Goal: Task Accomplishment & Management: Use online tool/utility

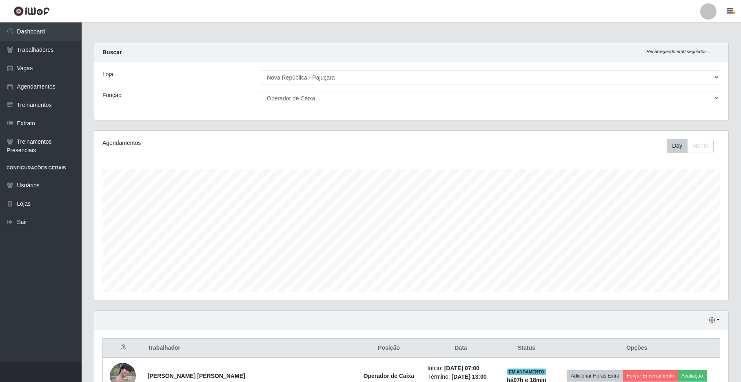
select select "65"
select select "22"
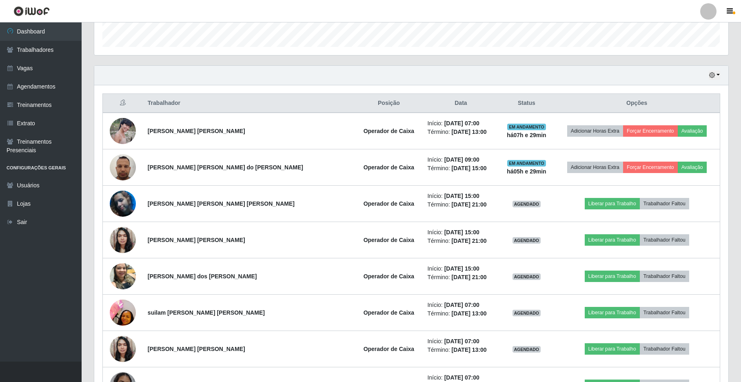
scroll to position [150, 0]
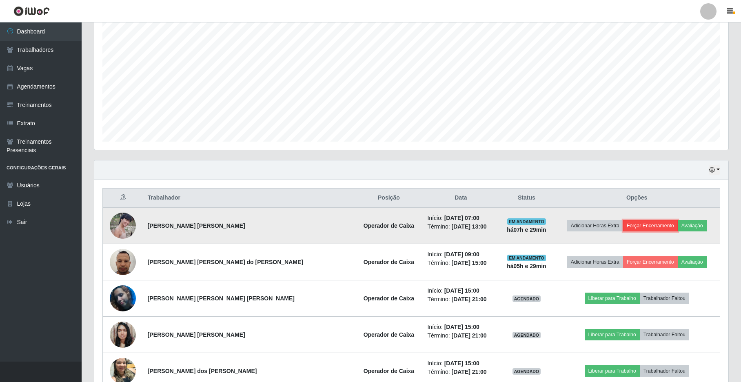
click at [637, 228] on button "Forçar Encerramento" at bounding box center [650, 225] width 55 height 11
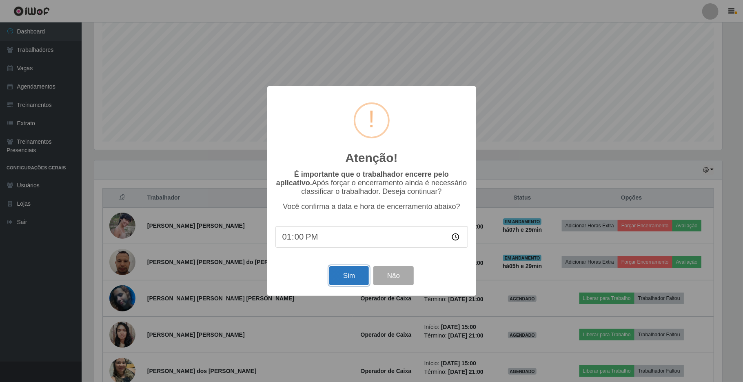
click at [363, 276] on button "Sim" at bounding box center [349, 275] width 40 height 19
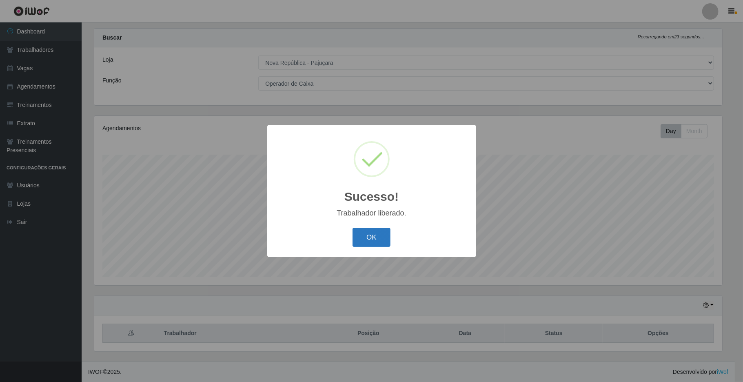
click at [380, 245] on button "OK" at bounding box center [372, 237] width 38 height 19
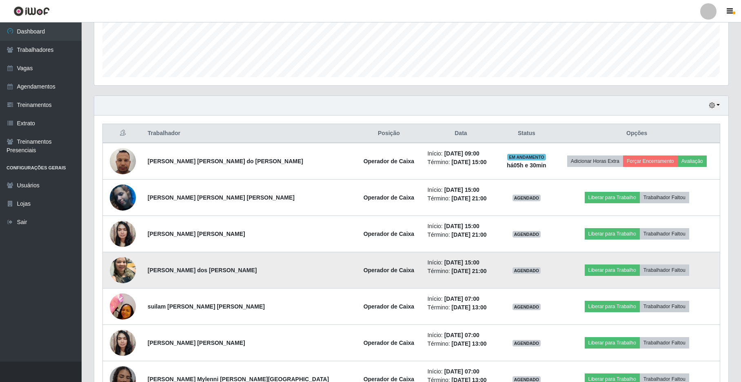
scroll to position [234, 0]
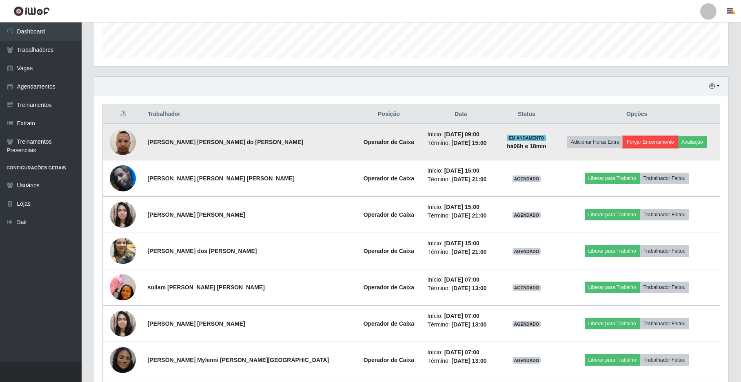
click at [635, 141] on button "Forçar Encerramento" at bounding box center [650, 141] width 55 height 11
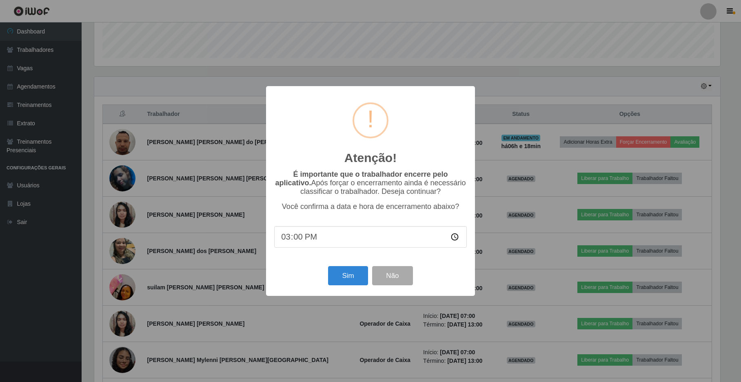
scroll to position [170, 628]
click at [330, 285] on button "Sim" at bounding box center [349, 275] width 40 height 19
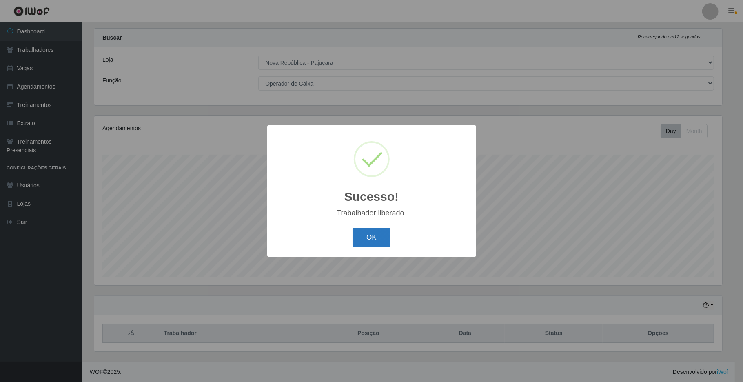
click at [358, 247] on button "OK" at bounding box center [372, 237] width 38 height 19
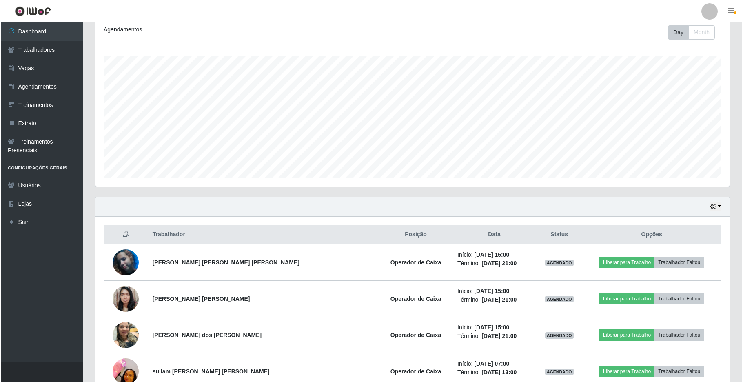
scroll to position [125, 0]
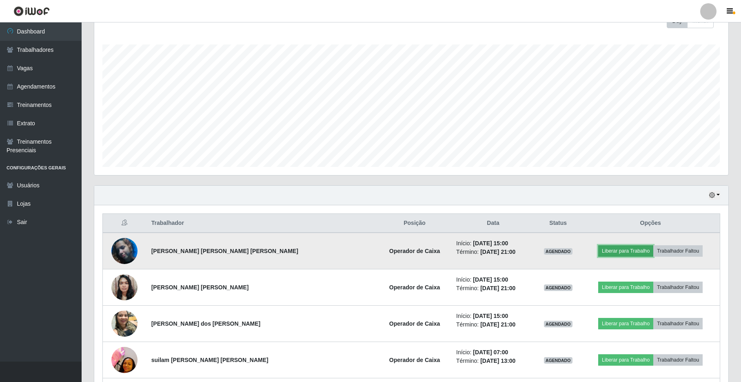
click at [614, 250] on button "Liberar para Trabalho" at bounding box center [625, 250] width 55 height 11
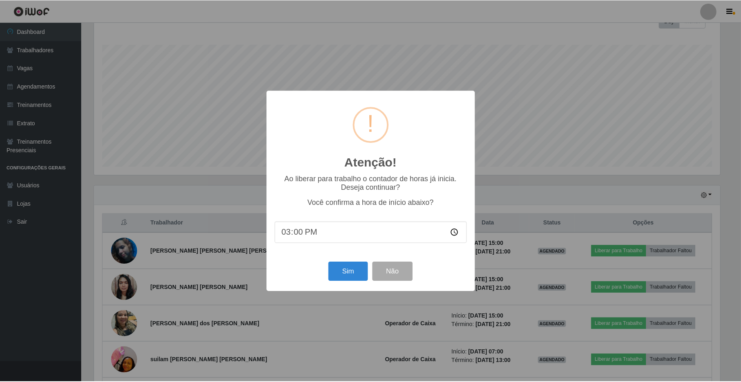
scroll to position [170, 628]
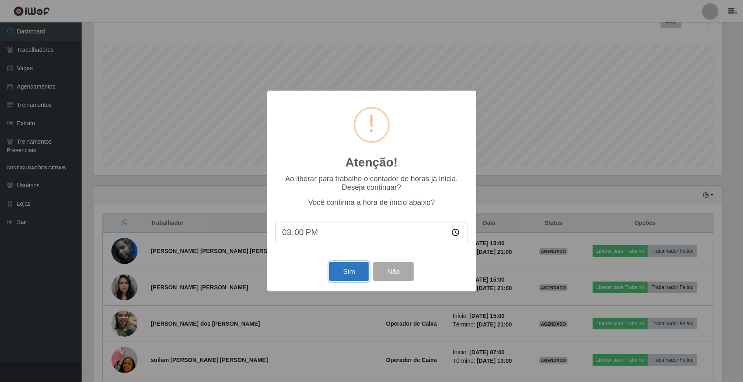
click at [348, 270] on button "Sim" at bounding box center [349, 271] width 40 height 19
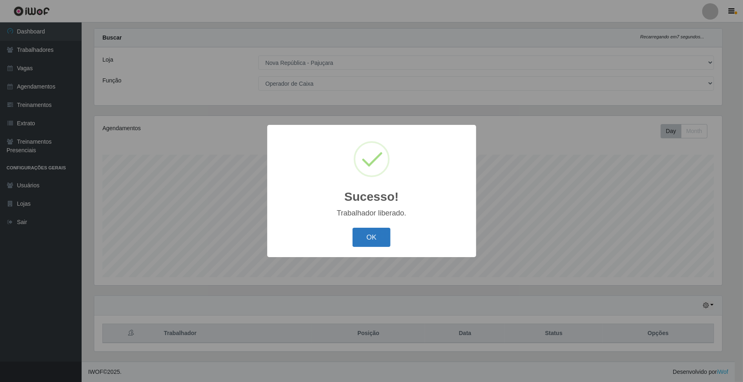
click at [369, 240] on button "OK" at bounding box center [372, 237] width 38 height 19
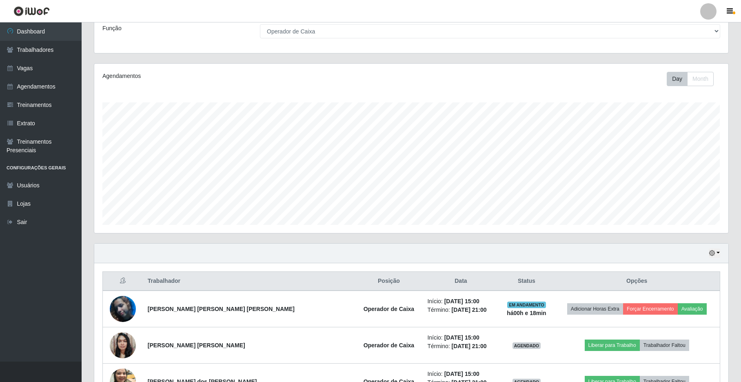
scroll to position [125, 0]
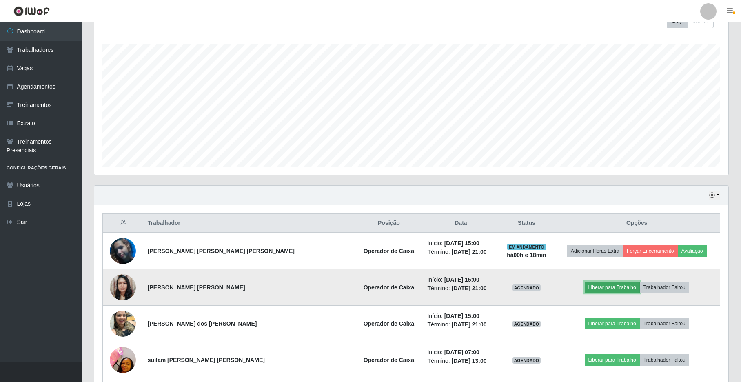
click at [589, 288] on button "Liberar para Trabalho" at bounding box center [612, 287] width 55 height 11
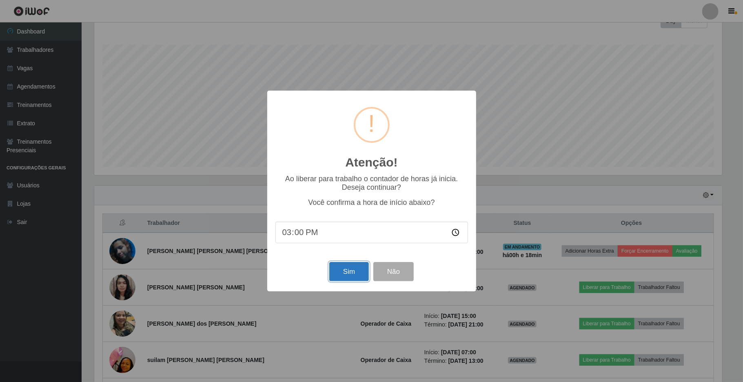
click at [344, 273] on button "Sim" at bounding box center [349, 271] width 40 height 19
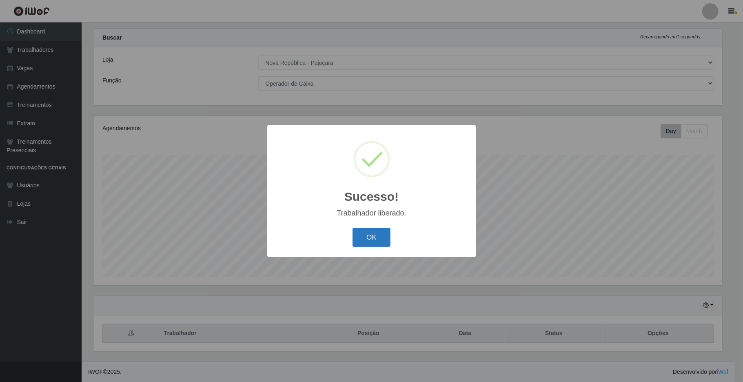
click at [372, 244] on button "OK" at bounding box center [372, 237] width 38 height 19
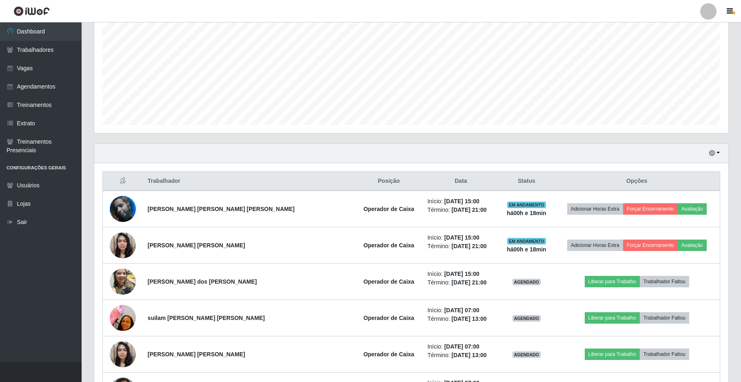
scroll to position [180, 0]
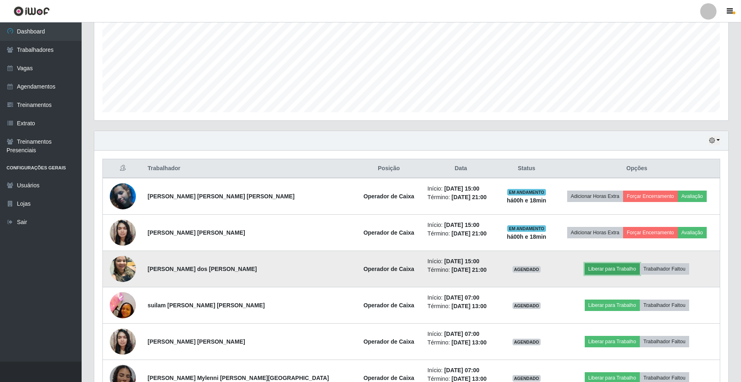
click at [613, 268] on button "Liberar para Trabalho" at bounding box center [612, 268] width 55 height 11
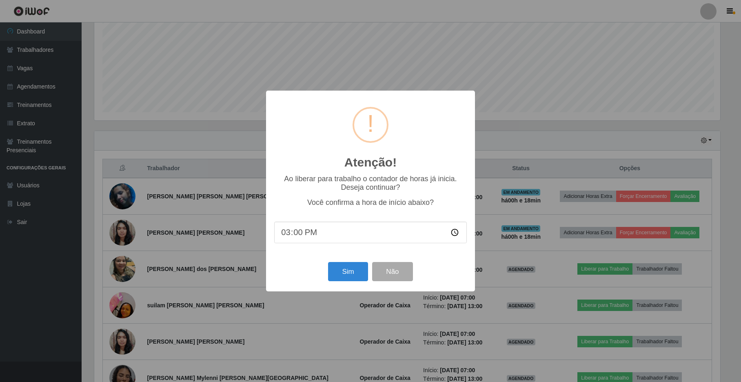
scroll to position [0, 0]
click at [337, 280] on button "Sim" at bounding box center [349, 271] width 40 height 19
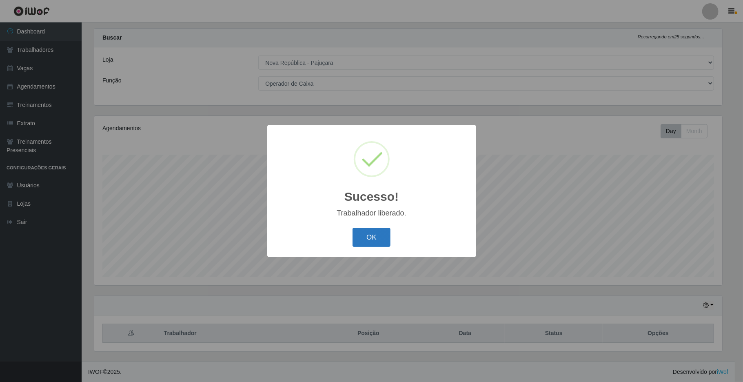
click at [382, 239] on button "OK" at bounding box center [372, 237] width 38 height 19
